Goal: Transaction & Acquisition: Purchase product/service

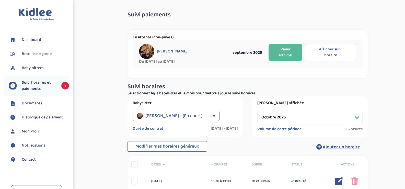
select select "octobre 2025"
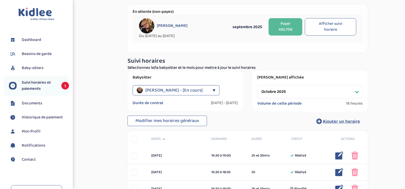
click at [265, 92] on select "Filtrer par mois juin 2025 juillet 2025 août 2025 septembre 2025 octobre 2025 n…" at bounding box center [309, 91] width 105 height 13
select select "septembre 2025"
click at [257, 85] on select "Filtrer par mois juin 2025 juillet 2025 août 2025 septembre 2025 octobre 2025 n…" at bounding box center [309, 91] width 105 height 13
click at [318, 28] on button "Afficher suivi horaire" at bounding box center [330, 26] width 51 height 17
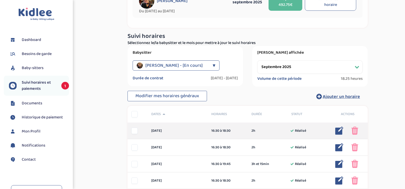
scroll to position [7, 0]
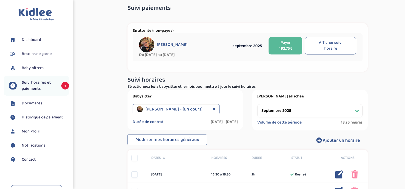
click at [284, 45] on button "Payer 492.75€" at bounding box center [285, 45] width 34 height 17
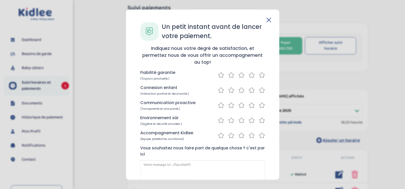
click at [268, 21] on icon at bounding box center [269, 20] width 4 height 4
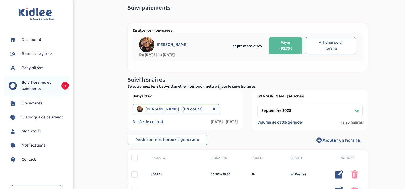
click at [278, 44] on button "Payer 492.75€" at bounding box center [285, 45] width 34 height 17
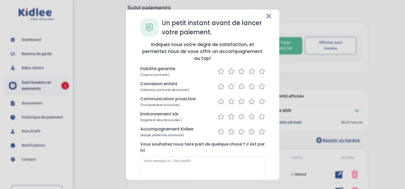
scroll to position [0, 0]
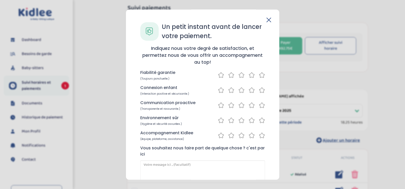
click at [260, 76] on icon at bounding box center [262, 75] width 6 height 6
click at [260, 90] on icon at bounding box center [262, 90] width 6 height 6
click at [261, 105] on icon at bounding box center [262, 105] width 6 height 6
click at [260, 118] on icon at bounding box center [262, 120] width 6 height 6
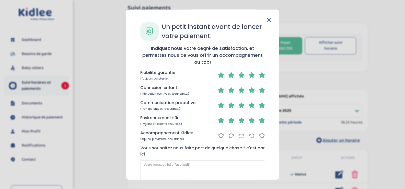
click at [259, 136] on icon at bounding box center [262, 135] width 6 height 6
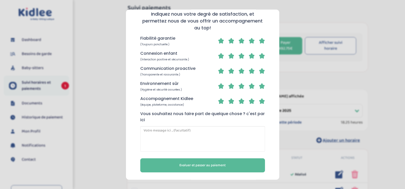
scroll to position [35, 0]
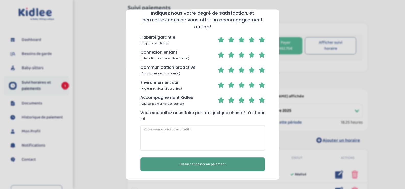
click at [231, 162] on button "Evaluer et passer au paiement" at bounding box center [202, 164] width 125 height 14
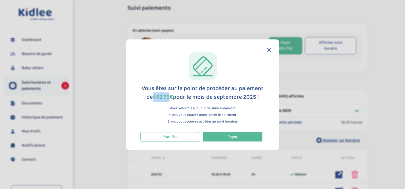
drag, startPoint x: 169, startPoint y: 96, endPoint x: 154, endPoint y: 97, distance: 15.1
click at [154, 97] on span "492.75€" at bounding box center [163, 96] width 20 height 9
copy span "492.75"
click at [232, 135] on span "Payer" at bounding box center [232, 136] width 10 height 6
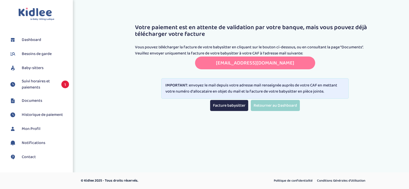
drag, startPoint x: 206, startPoint y: 63, endPoint x: 305, endPoint y: 66, distance: 99.6
click at [305, 66] on div "transmettreundocument.caf92@info-caf.fr Copié! transmettreundocument.caf92@info…" at bounding box center [255, 62] width 120 height 13
copy link "transmettreundocument.caf92@info-caf.fr"
click at [238, 105] on link "Facture babysitter" at bounding box center [229, 105] width 38 height 11
copy link "transmettreundocument.caf92@info-caf.fr"
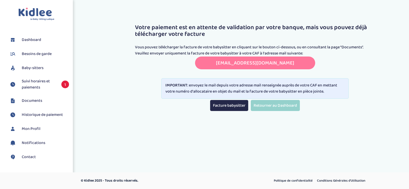
click at [216, 63] on link "transmettreundocument.caf92@info-caf.fr" at bounding box center [255, 63] width 78 height 8
copy link "transmettreundocument.caf92@info-caf.fr"
drag, startPoint x: 321, startPoint y: 84, endPoint x: 331, endPoint y: 92, distance: 12.5
click at [331, 92] on div "IMPORTANT : envoyez le mail depuis votre adresse mail renseignée auprès de votr…" at bounding box center [254, 88] width 187 height 20
copy div "en mettant votre numéro d'allocataire en objet du mail et la facture de votre b…"
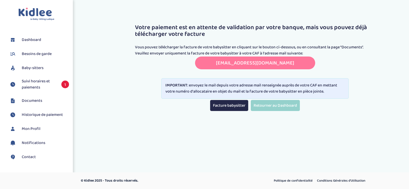
click at [45, 86] on span "Suivi horaires et paiements" at bounding box center [39, 84] width 34 height 12
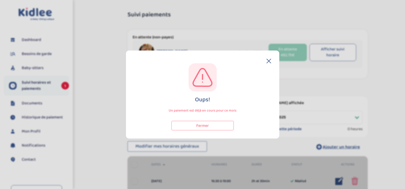
select select "octobre 2025"
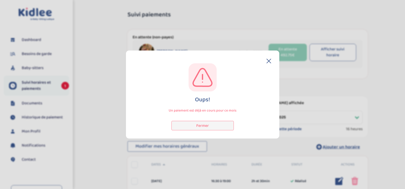
click at [222, 127] on button "Fermer" at bounding box center [202, 125] width 62 height 9
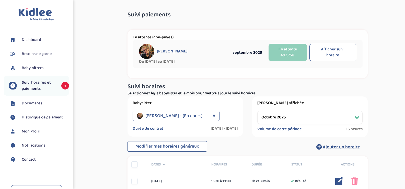
click at [44, 101] on link "Documents" at bounding box center [39, 103] width 60 height 8
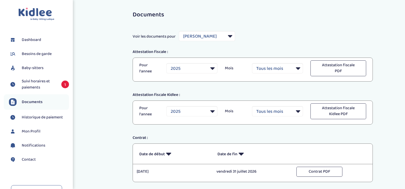
select select "42237"
select select "2025"
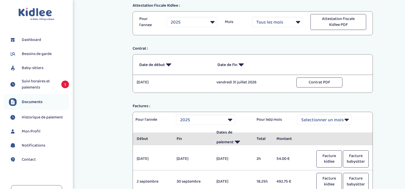
scroll to position [128, 0]
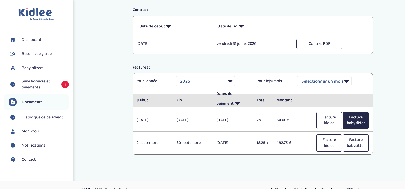
click at [354, 116] on button "Facture babysitter" at bounding box center [356, 120] width 26 height 17
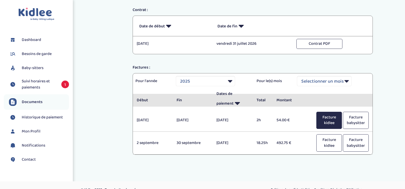
click at [328, 119] on button "Facture kidlee" at bounding box center [329, 120] width 26 height 17
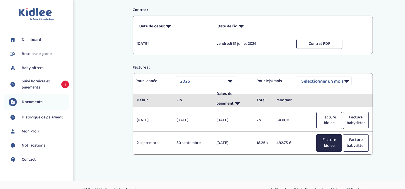
click at [322, 143] on button "Facture kidlee" at bounding box center [329, 142] width 26 height 17
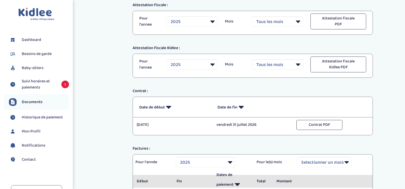
scroll to position [0, 0]
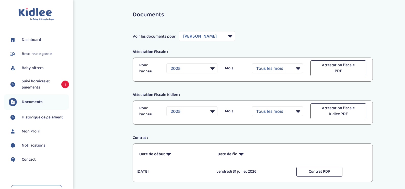
click at [53, 86] on span "Suivi horaires et paiements" at bounding box center [39, 84] width 34 height 12
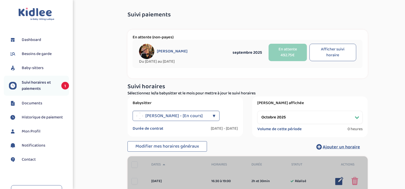
select select "octobre 2025"
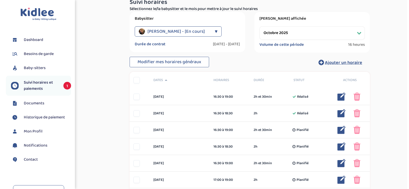
scroll to position [102, 0]
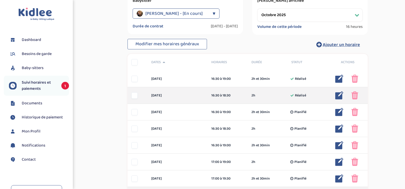
click at [339, 98] on img at bounding box center [339, 95] width 8 height 8
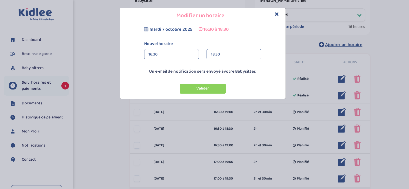
click at [231, 56] on div "18:30" at bounding box center [234, 54] width 46 height 10
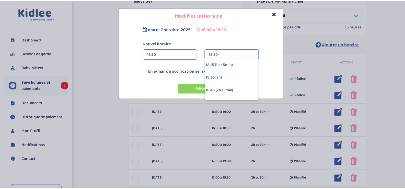
scroll to position [82, 0]
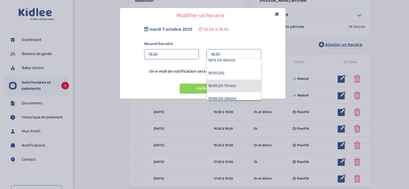
click at [247, 89] on div "18:45 (2h 15min)" at bounding box center [234, 85] width 54 height 13
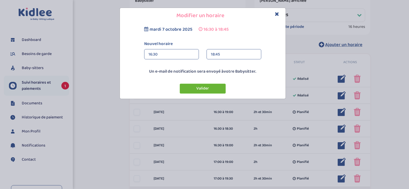
click at [205, 88] on button "Valider" at bounding box center [202, 88] width 46 height 10
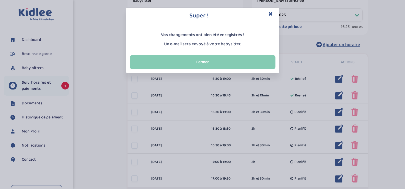
click at [221, 60] on button "Fermer" at bounding box center [203, 62] width 146 height 14
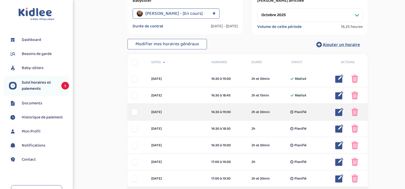
click at [337, 111] on img at bounding box center [339, 112] width 8 height 8
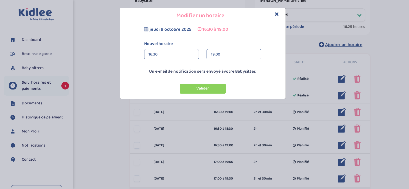
click at [240, 54] on div "19:00" at bounding box center [234, 54] width 46 height 10
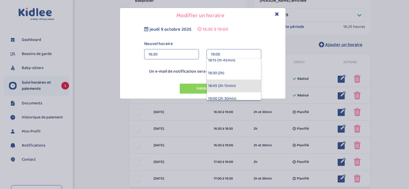
click at [240, 83] on div "18:45 (2h 15min)" at bounding box center [234, 85] width 54 height 13
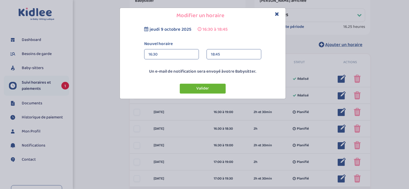
click at [212, 90] on button "Valider" at bounding box center [202, 88] width 46 height 10
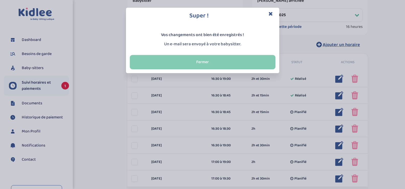
click at [219, 65] on button "Fermer" at bounding box center [203, 62] width 146 height 14
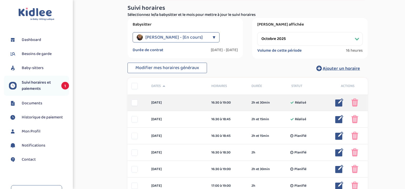
scroll to position [77, 0]
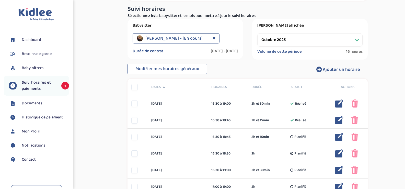
click at [41, 82] on span "Suivi horaires et paiements" at bounding box center [39, 85] width 34 height 12
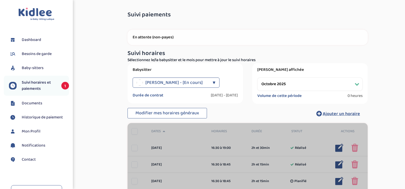
select select "octobre 2025"
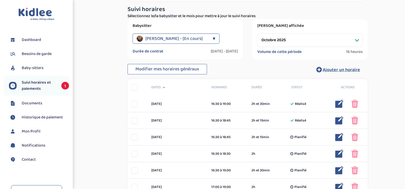
scroll to position [1, 0]
